Goal: Information Seeking & Learning: Learn about a topic

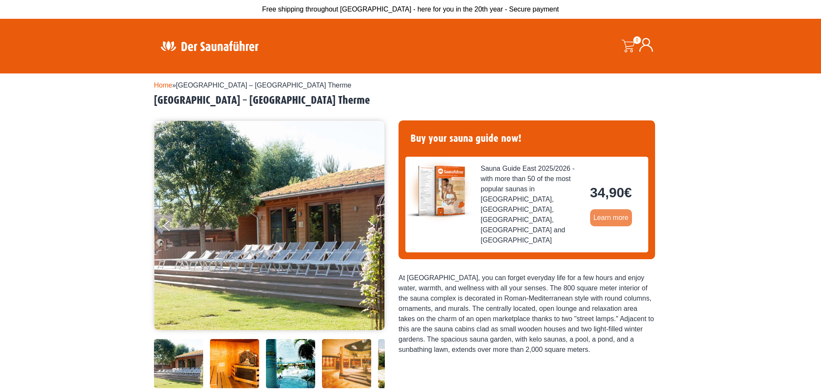
click at [607, 214] on font "Learn more" at bounding box center [610, 217] width 35 height 7
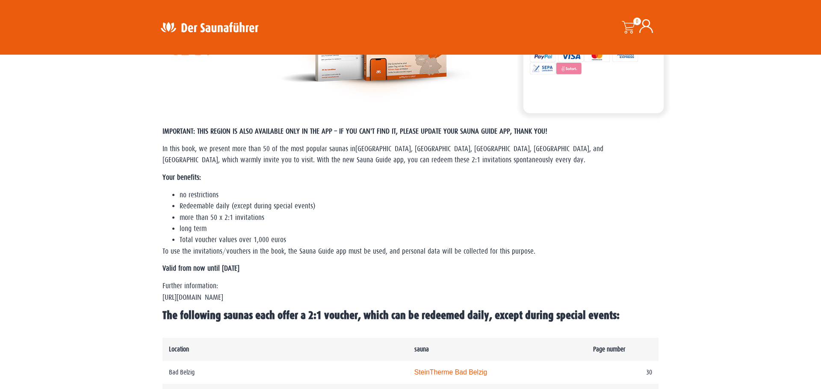
scroll to position [168, 0]
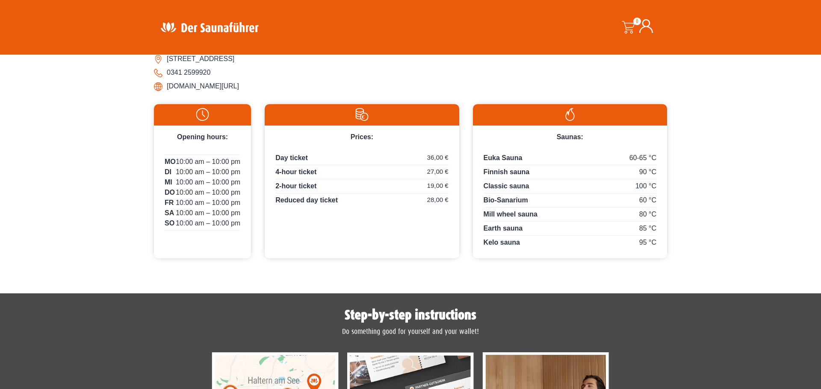
scroll to position [369, 0]
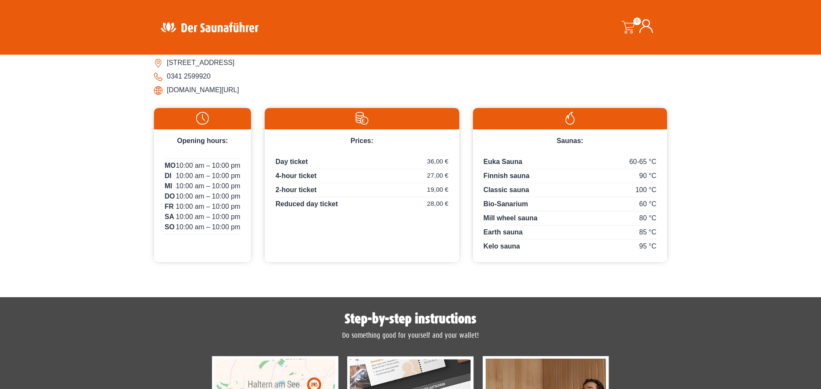
click at [358, 120] on img at bounding box center [362, 118] width 186 height 13
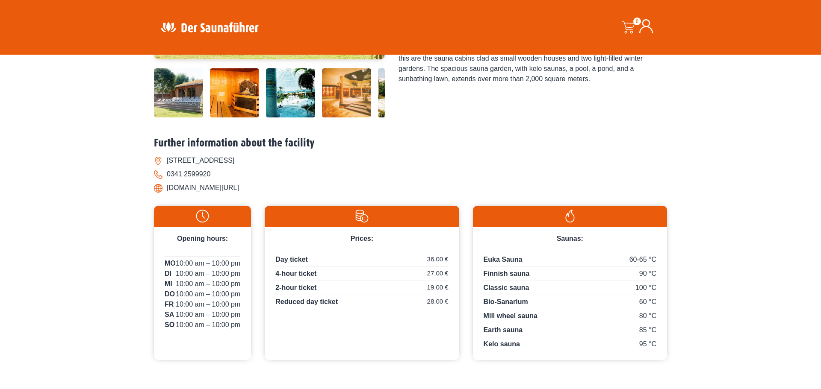
scroll to position [269, 0]
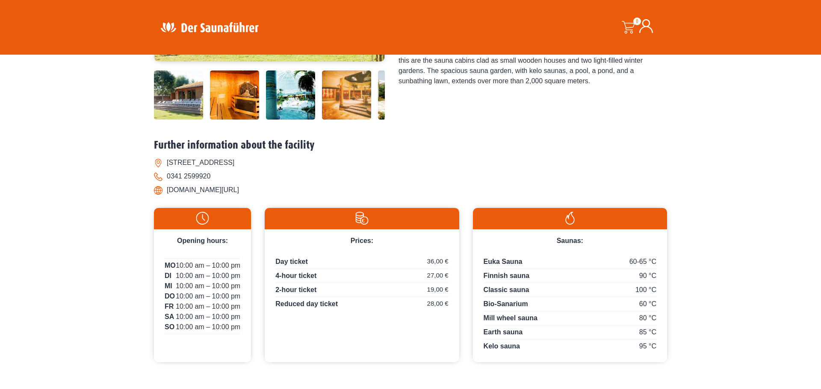
click at [366, 242] on font "Prices:" at bounding box center [362, 240] width 23 height 7
click at [360, 219] on img at bounding box center [362, 218] width 186 height 13
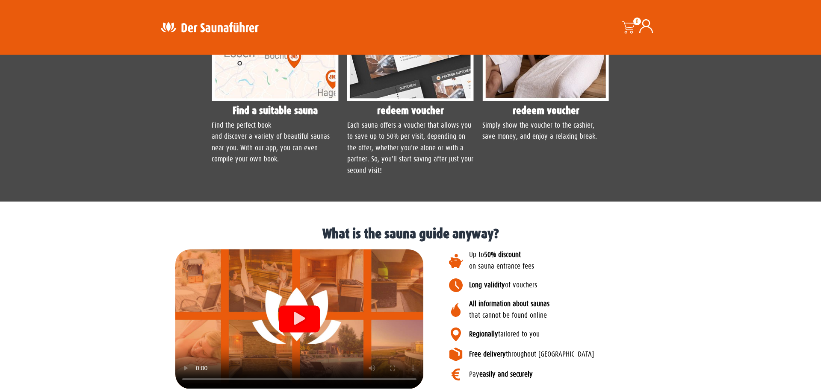
scroll to position [770, 0]
